Goal: Information Seeking & Learning: Stay updated

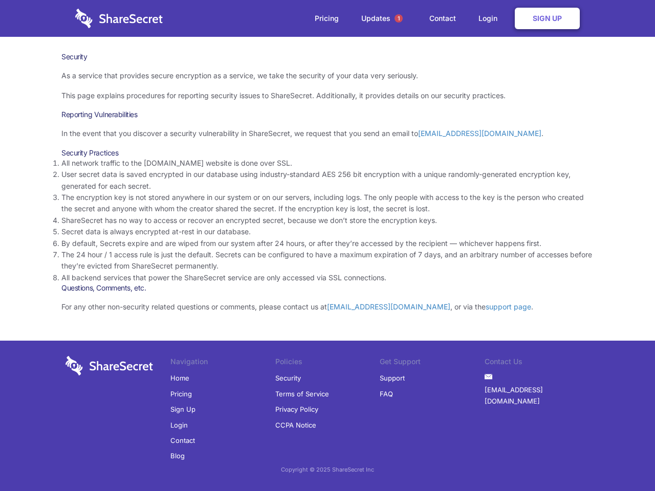
click at [327, 246] on li "By default, Secrets expire and are wiped from our system after 24 hours, or aft…" at bounding box center [327, 243] width 532 height 11
click at [399, 18] on span "1" at bounding box center [398, 18] width 8 height 8
